Goal: Find contact information: Find contact information

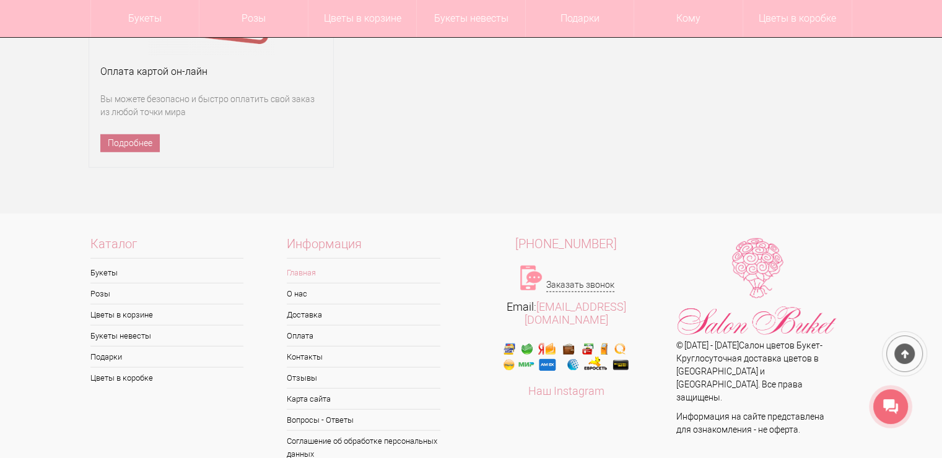
scroll to position [8355, 0]
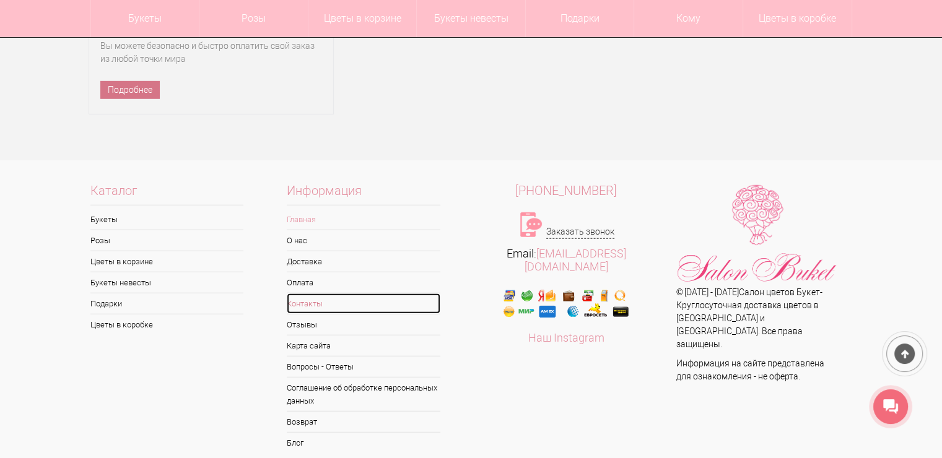
click at [292, 294] on link "Контакты" at bounding box center [364, 304] width 154 height 20
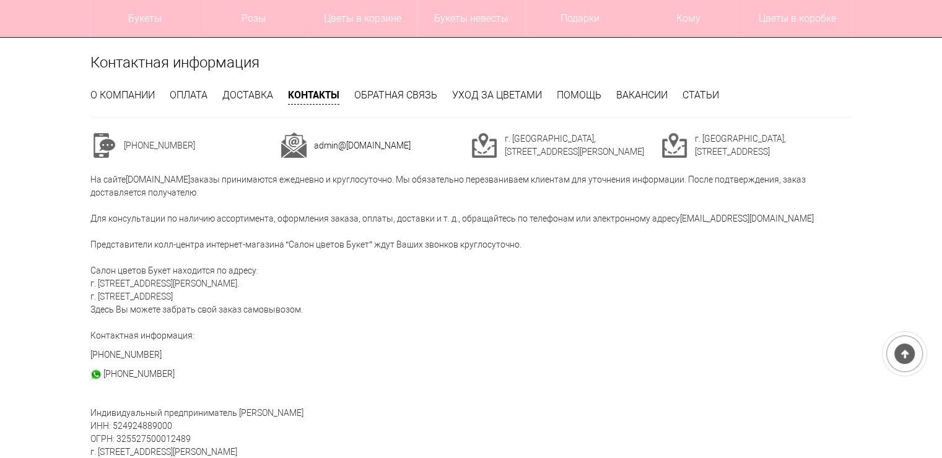
scroll to position [186, 0]
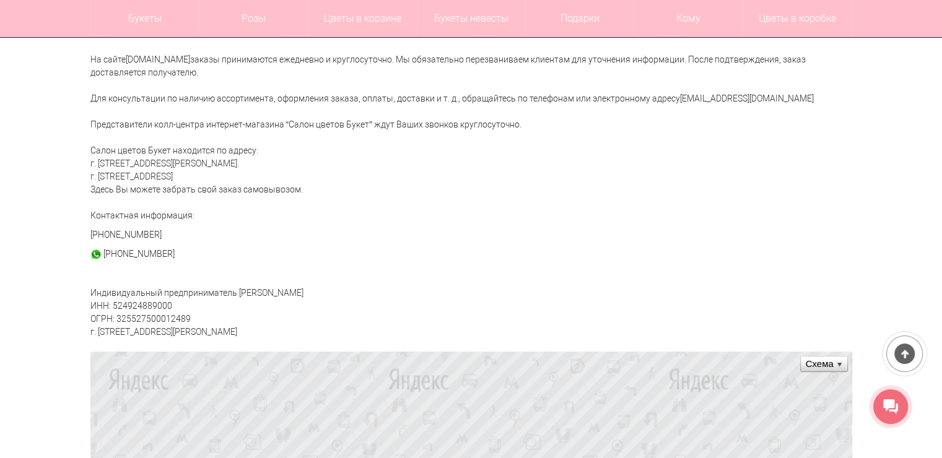
drag, startPoint x: 173, startPoint y: 305, endPoint x: 112, endPoint y: 304, distance: 61.3
copy div "524924889000"
